Goal: Task Accomplishment & Management: Use online tool/utility

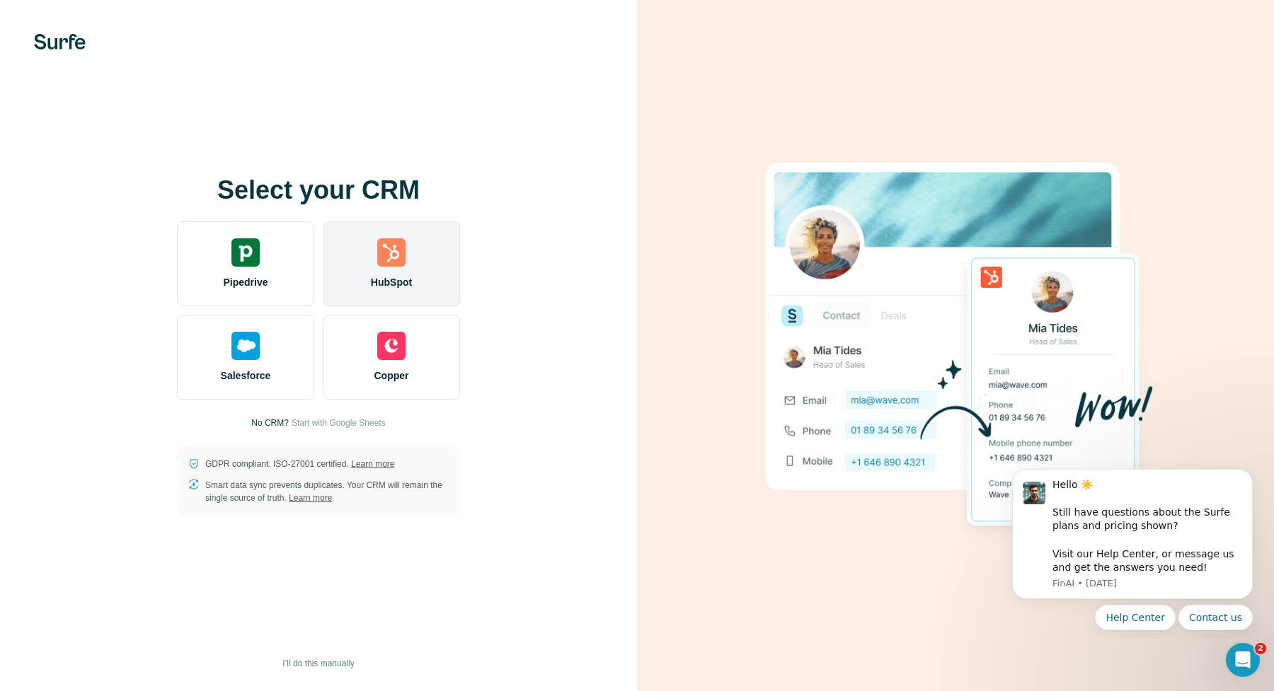
click at [425, 255] on div "HubSpot" at bounding box center [391, 263] width 137 height 85
